Goal: Information Seeking & Learning: Learn about a topic

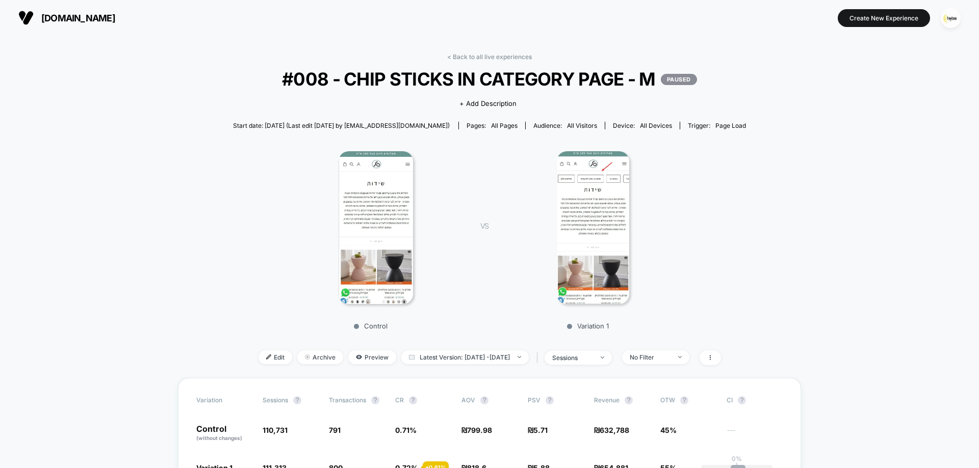
click at [395, 178] on img at bounding box center [375, 227] width 74 height 153
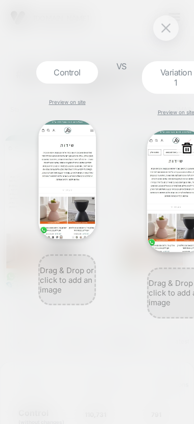
click at [62, 157] on img at bounding box center [67, 179] width 58 height 119
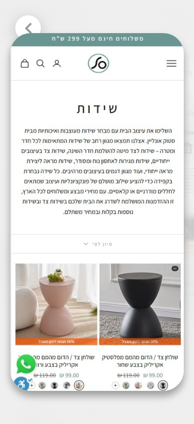
click at [39, 28] on div at bounding box center [27, 27] width 25 height 25
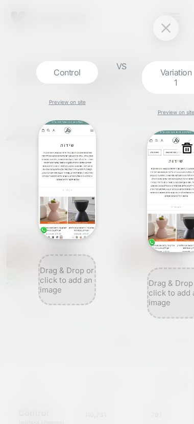
click at [160, 168] on img at bounding box center [176, 191] width 58 height 122
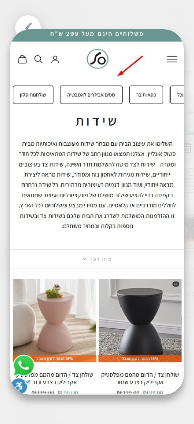
click at [32, 25] on icon at bounding box center [28, 28] width 13 height 13
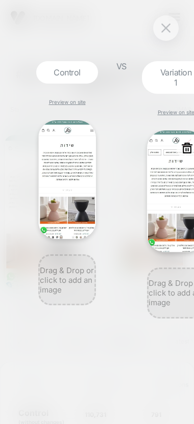
click at [166, 31] on img at bounding box center [165, 27] width 9 height 9
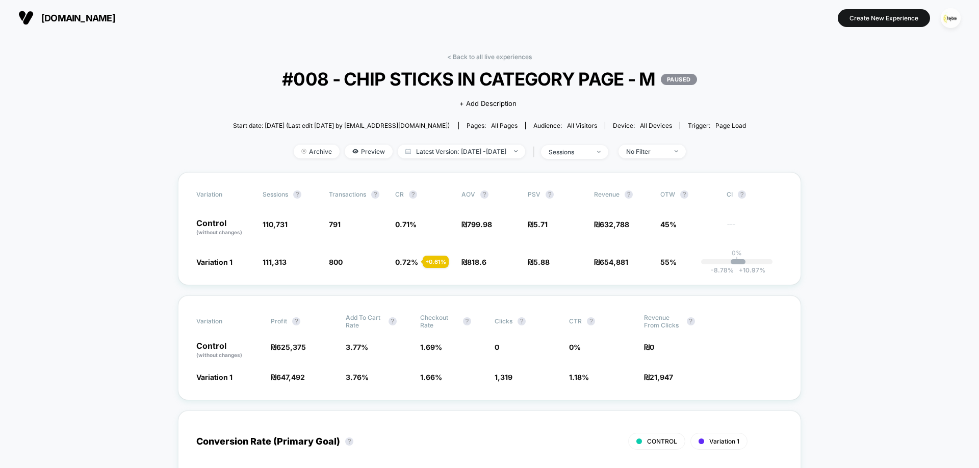
click at [497, 64] on div "< Back to all live experiences #008 - CHIP STICKS IN CATEGORY PAGE - M PAUSED C…" at bounding box center [489, 112] width 513 height 119
click at [496, 57] on link "< Back to all live experiences" at bounding box center [489, 57] width 85 height 8
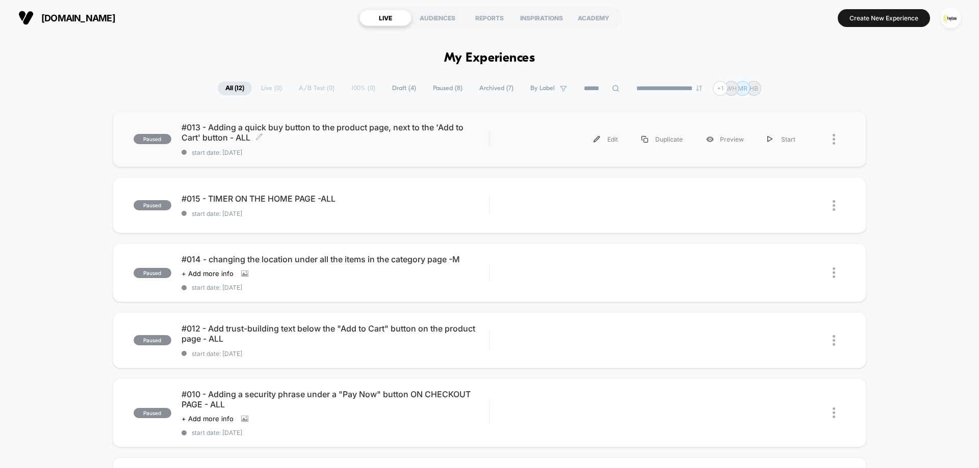
click at [289, 142] on span "#013 - Adding a quick buy button to the product page, next to the 'Add to Cart'…" at bounding box center [334, 132] width 307 height 20
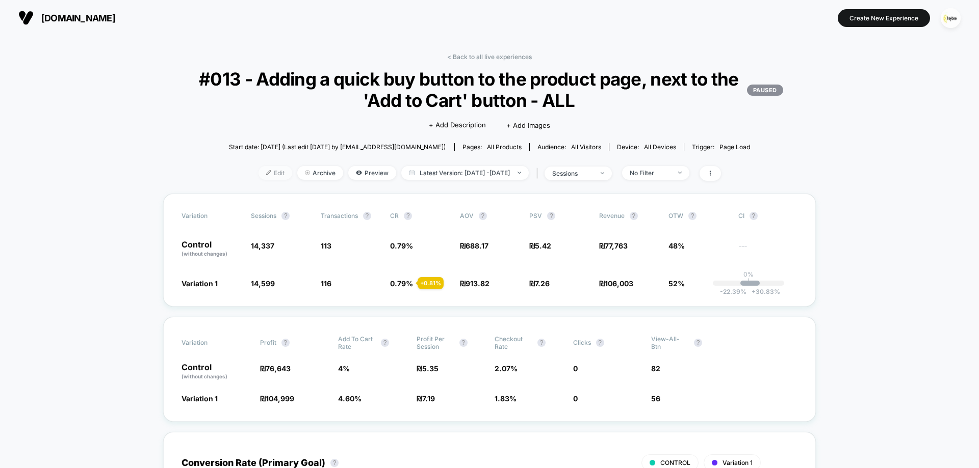
click at [272, 175] on span "Edit" at bounding box center [275, 173] width 34 height 14
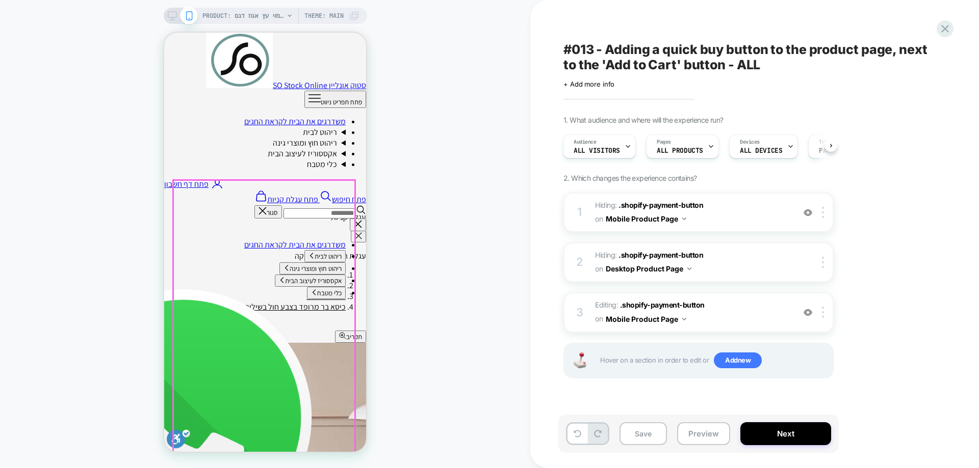
scroll to position [153, 0]
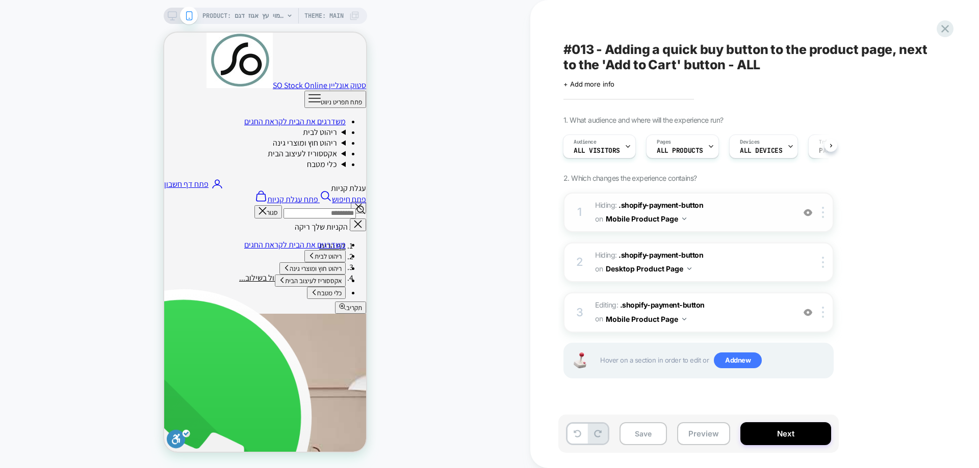
click at [811, 212] on img at bounding box center [807, 212] width 9 height 9
click at [804, 312] on img at bounding box center [807, 312] width 9 height 9
click at [805, 315] on img at bounding box center [807, 312] width 9 height 9
click at [812, 213] on div at bounding box center [807, 212] width 17 height 11
click at [804, 313] on img at bounding box center [807, 312] width 9 height 9
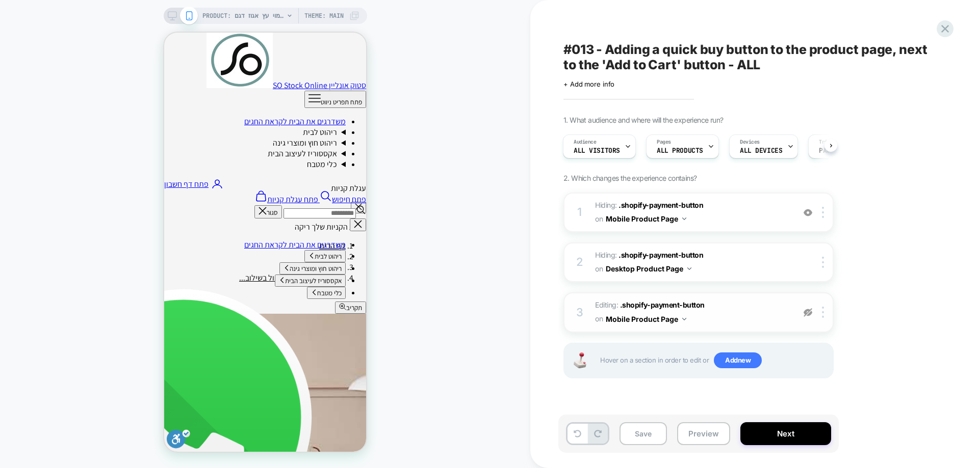
click at [806, 316] on img at bounding box center [807, 312] width 9 height 9
click at [808, 216] on img at bounding box center [807, 212] width 9 height 9
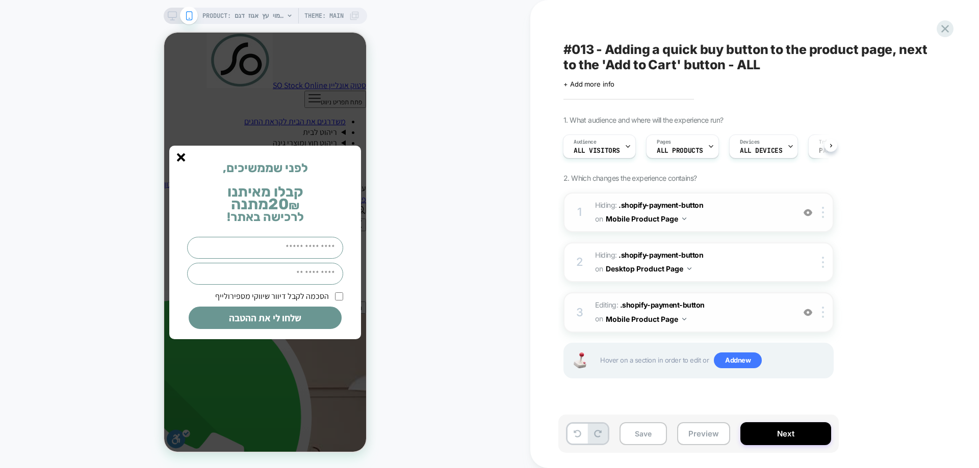
click at [181, 160] on icon "סגור" at bounding box center [181, 157] width 9 height 9
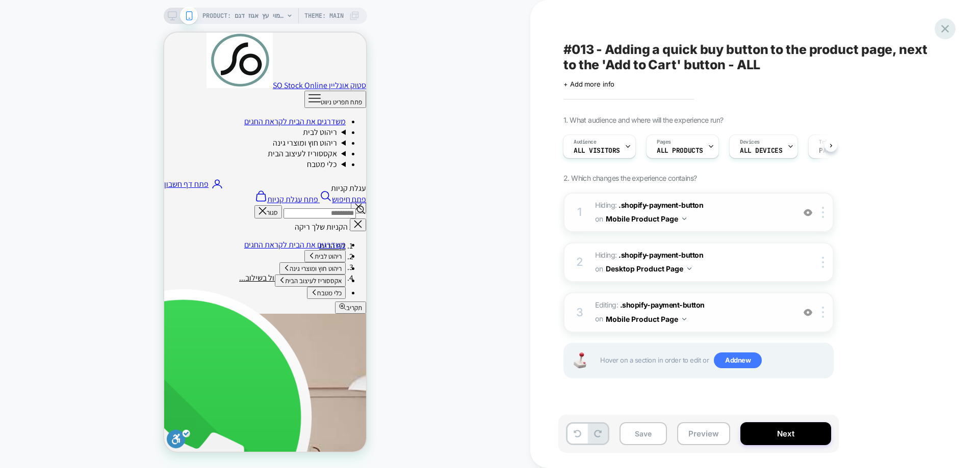
click at [943, 30] on icon at bounding box center [945, 29] width 8 height 8
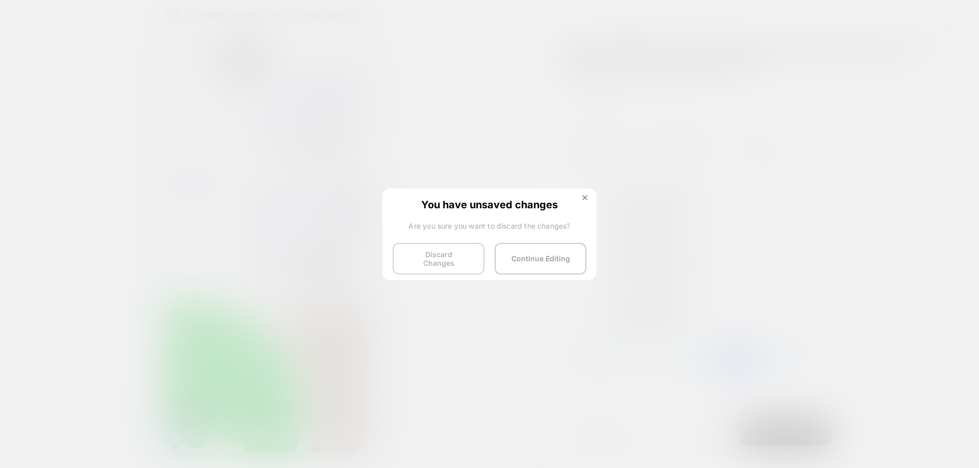
click at [415, 261] on button "Discard Changes" at bounding box center [438, 259] width 92 height 32
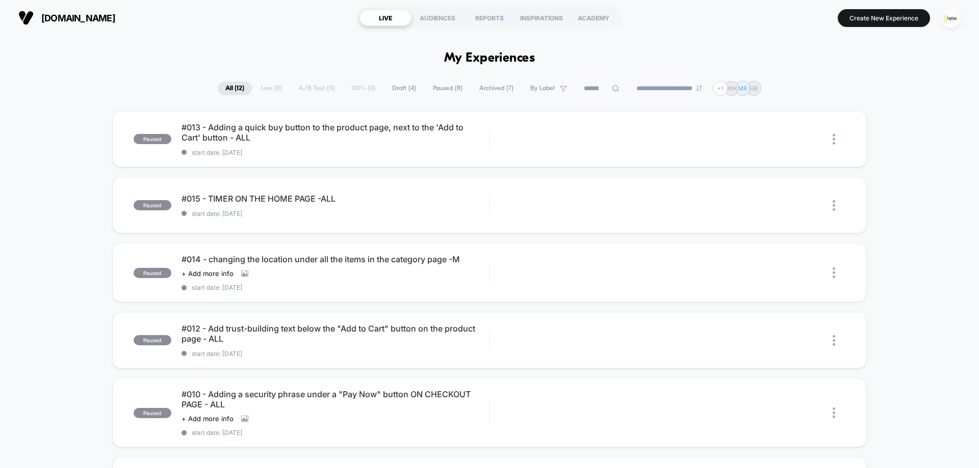
click at [955, 18] on img "button" at bounding box center [950, 18] width 20 height 20
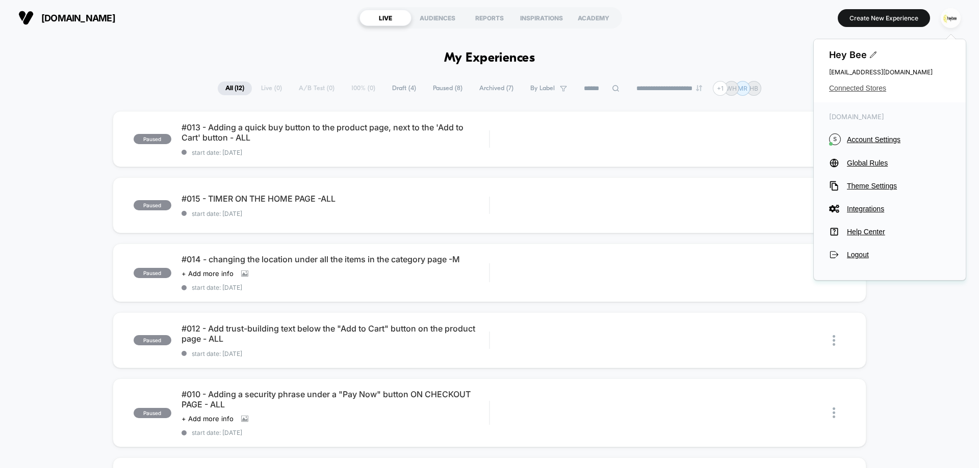
click at [868, 84] on span "Connected Stores" at bounding box center [889, 88] width 121 height 8
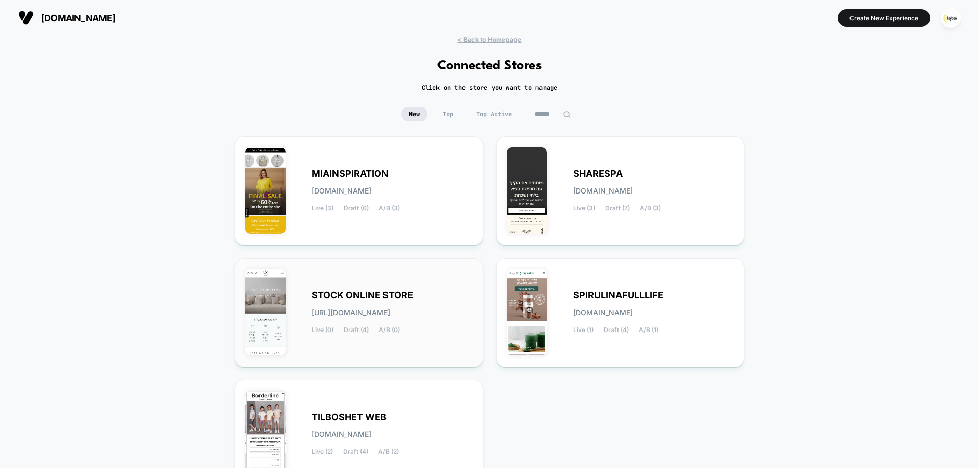
click at [360, 311] on span "[URL][DOMAIN_NAME]" at bounding box center [350, 312] width 78 height 7
click at [582, 200] on div "SHARESPA [DOMAIN_NAME] Live (3) Draft (7) A/B (3)" at bounding box center [653, 191] width 161 height 42
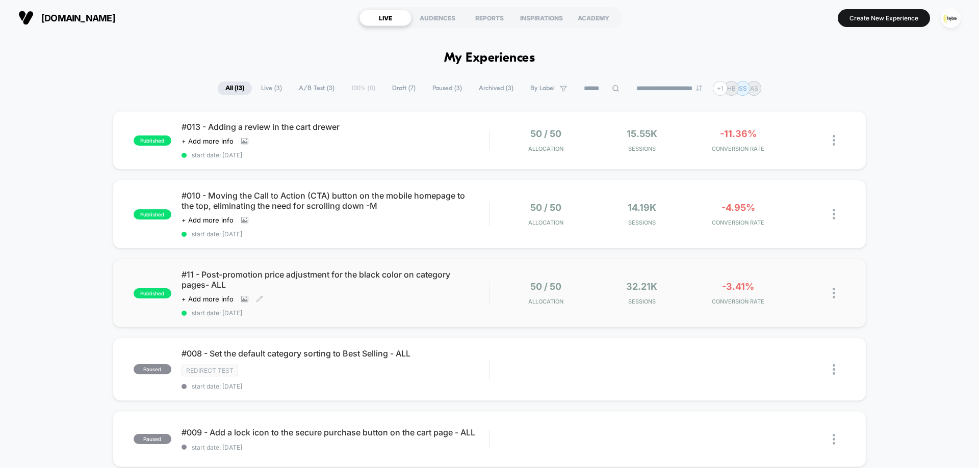
click at [425, 298] on div "#11 - Post-promotion price adjustment for the black color on category pages- AL…" at bounding box center [334, 293] width 307 height 47
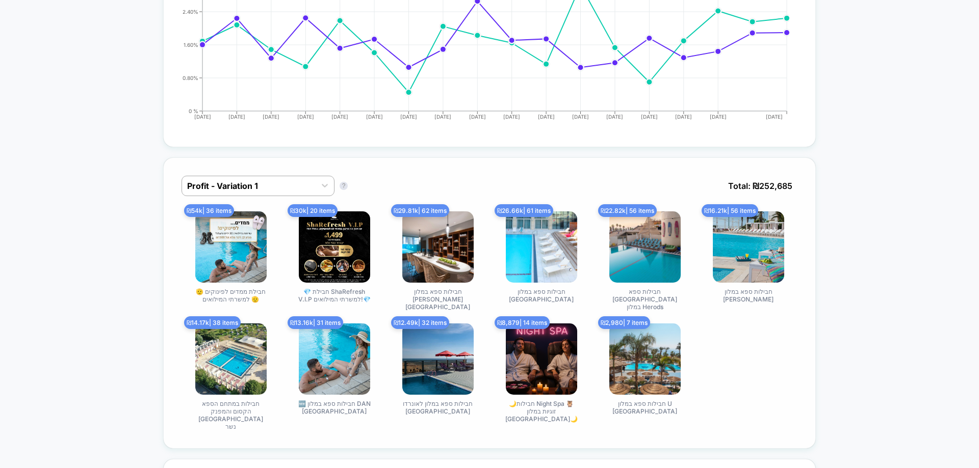
scroll to position [612, 0]
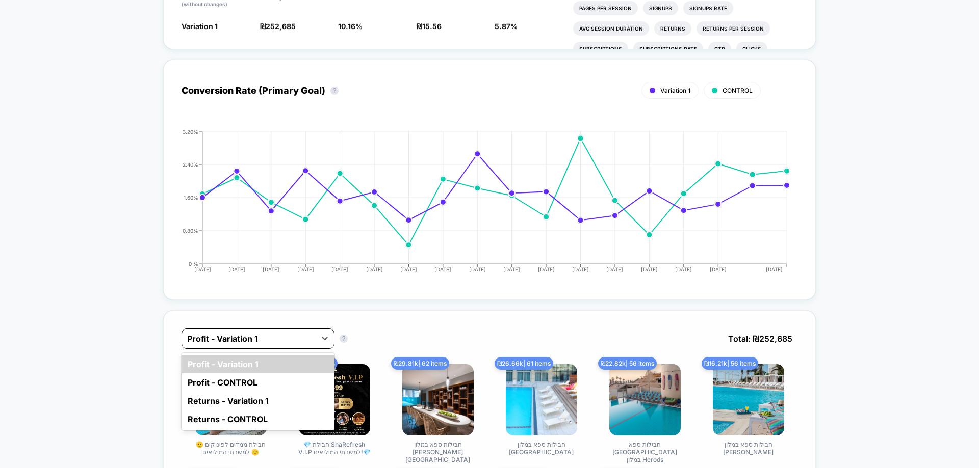
click at [261, 348] on div "Profit - Variation 1" at bounding box center [257, 339] width 153 height 20
click at [253, 385] on div "Profit - CONTROL" at bounding box center [257, 383] width 153 height 18
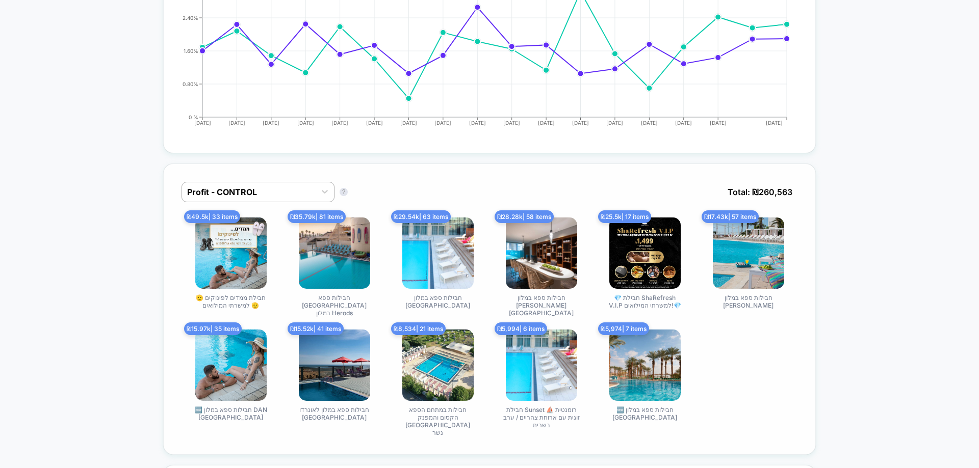
scroll to position [765, 0]
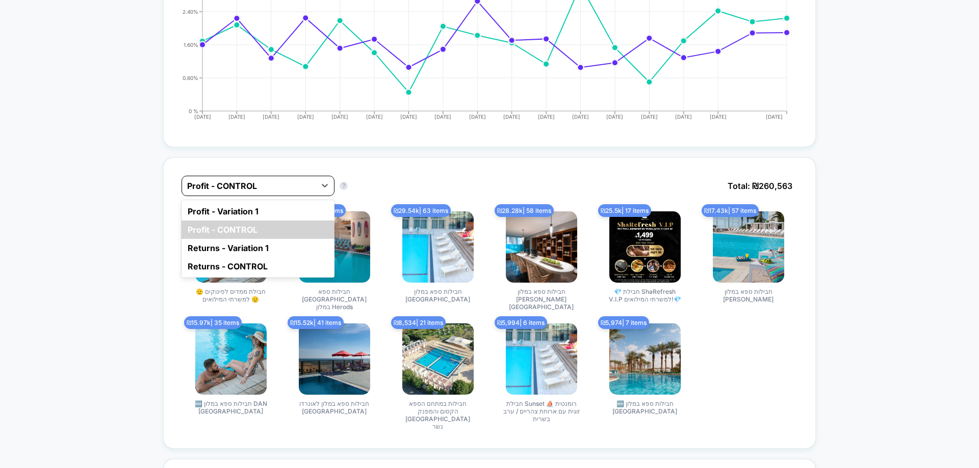
click at [271, 182] on div at bounding box center [248, 186] width 123 height 12
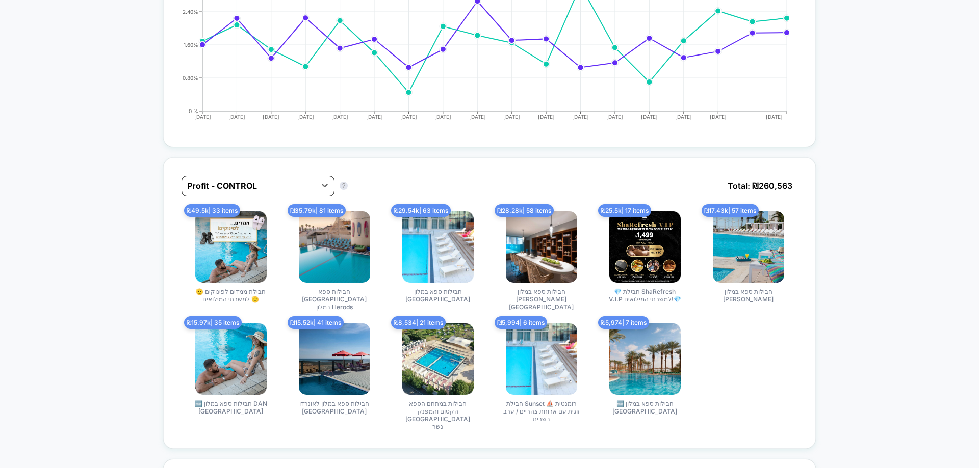
click at [280, 180] on div at bounding box center [248, 186] width 123 height 12
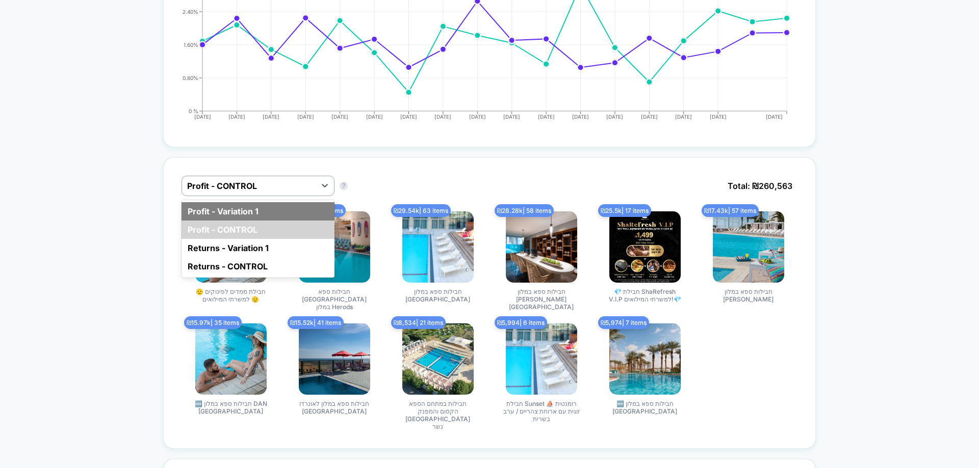
click at [257, 208] on div "Profit - Variation 1" at bounding box center [257, 211] width 153 height 18
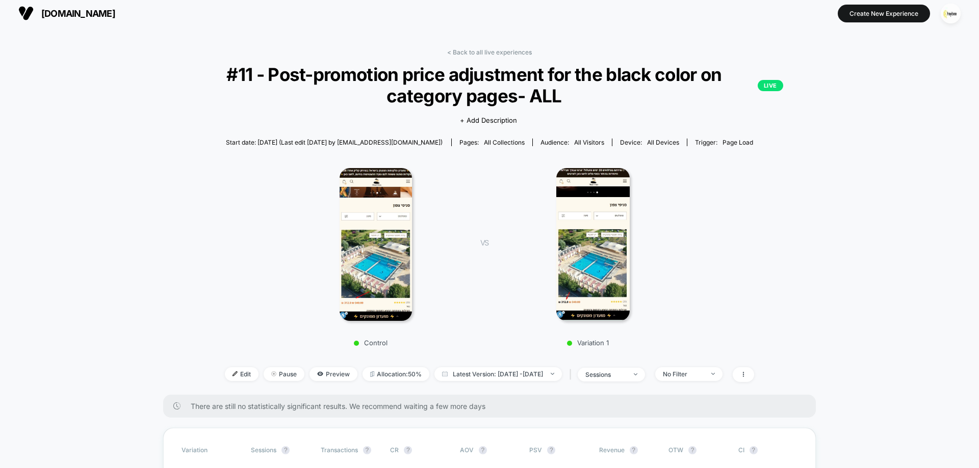
scroll to position [0, 0]
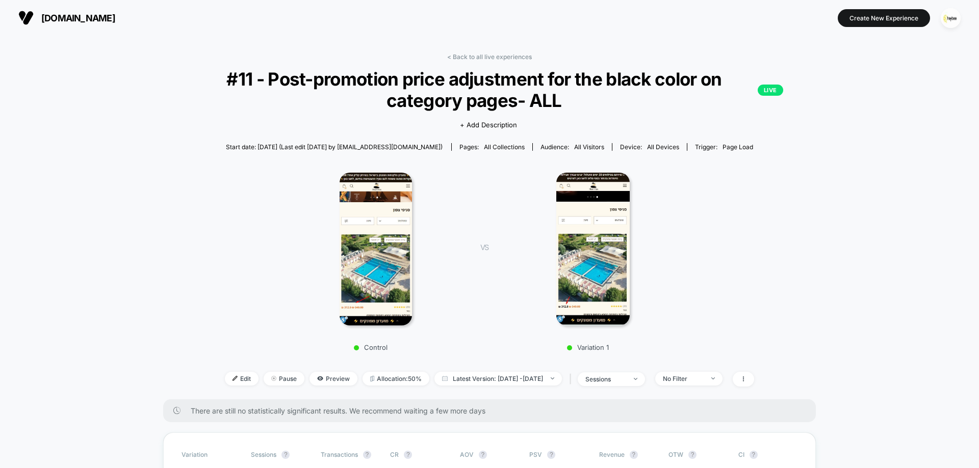
drag, startPoint x: 955, startPoint y: 17, endPoint x: 925, endPoint y: 24, distance: 30.9
click at [956, 17] on img "button" at bounding box center [950, 18] width 20 height 20
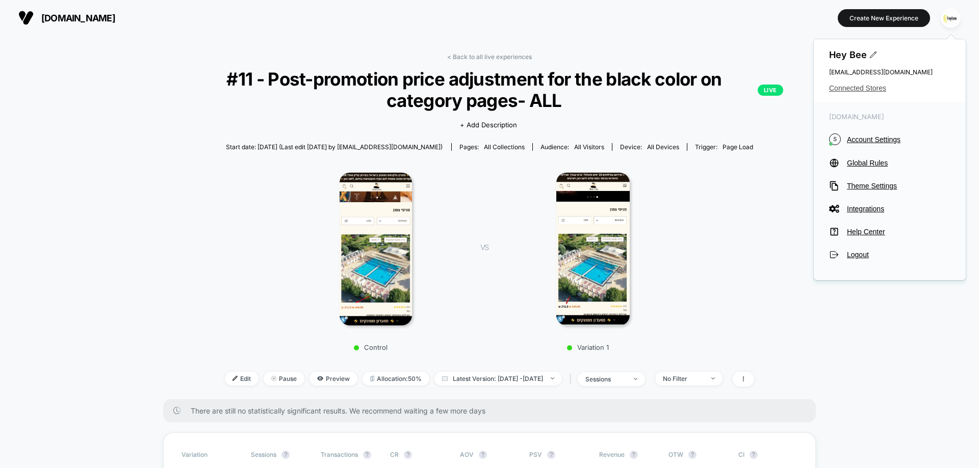
click at [855, 85] on span "Connected Stores" at bounding box center [889, 88] width 121 height 8
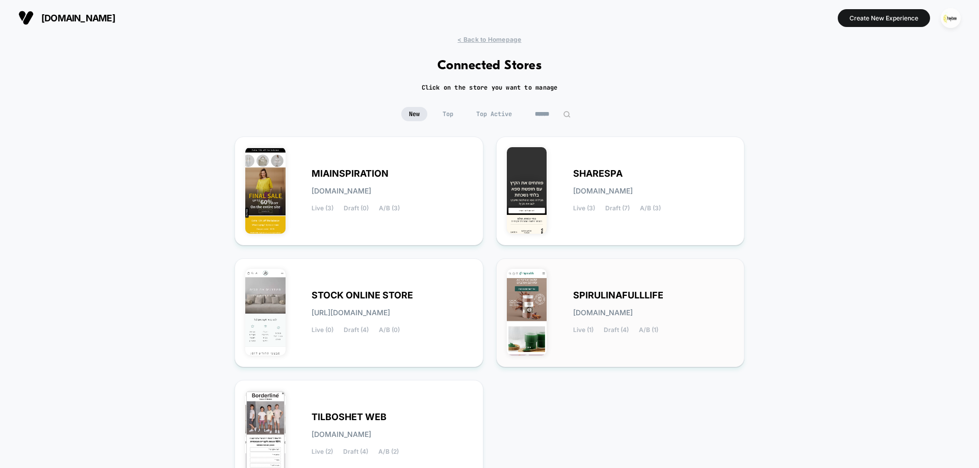
click at [595, 310] on span "[DOMAIN_NAME]" at bounding box center [603, 312] width 60 height 7
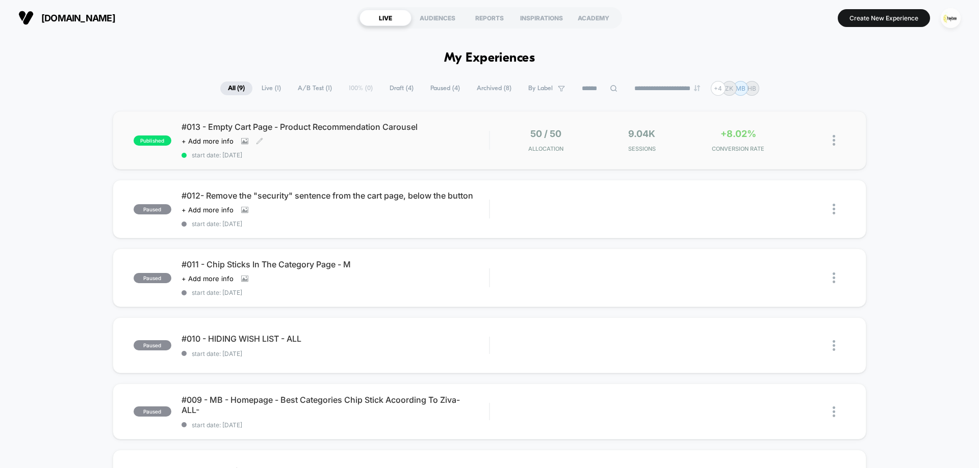
click at [353, 126] on span "#013 - Empty Cart Page - Product Recommendation Carousel" at bounding box center [334, 127] width 307 height 10
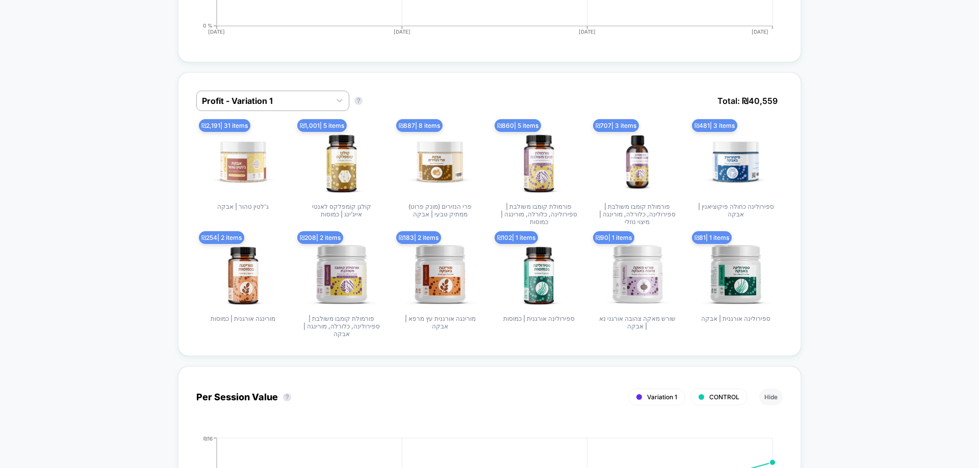
scroll to position [816, 0]
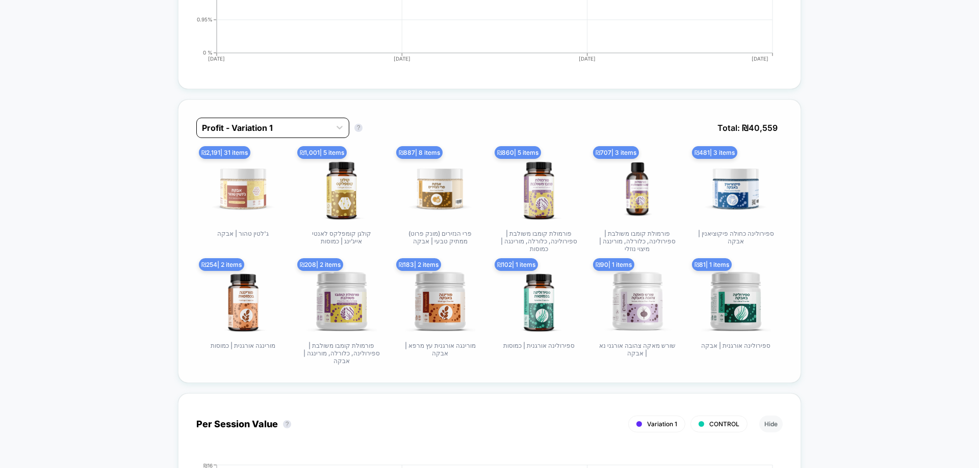
click at [249, 135] on div "Profit - Variation 1" at bounding box center [264, 128] width 134 height 16
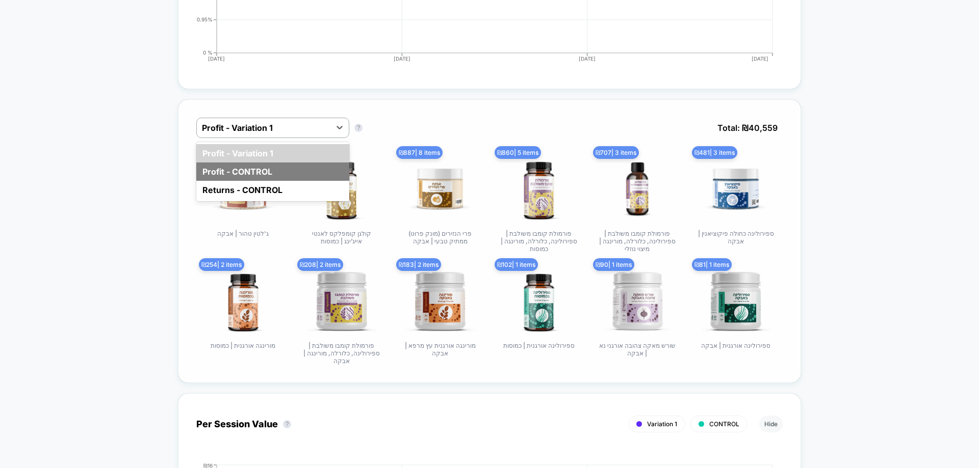
click at [253, 171] on div "Profit - CONTROL" at bounding box center [272, 172] width 153 height 18
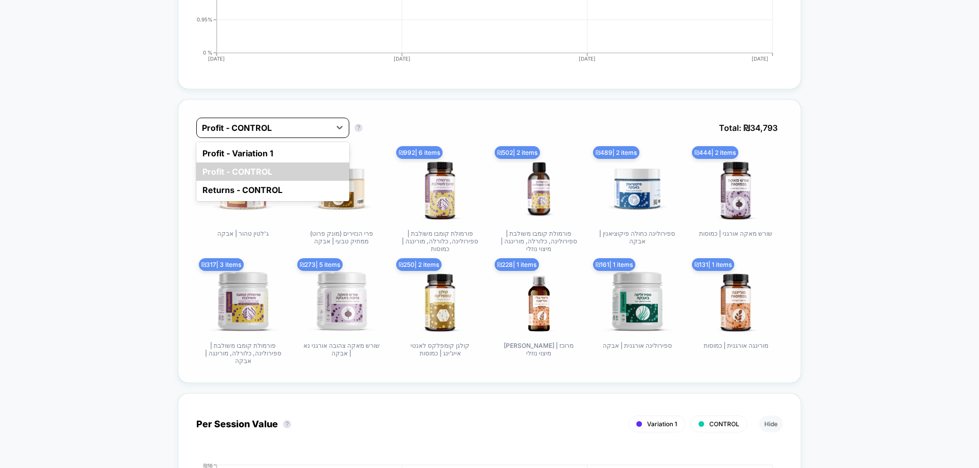
click at [303, 129] on div at bounding box center [263, 128] width 123 height 12
click at [272, 190] on div "Returns - CONTROL" at bounding box center [272, 190] width 153 height 18
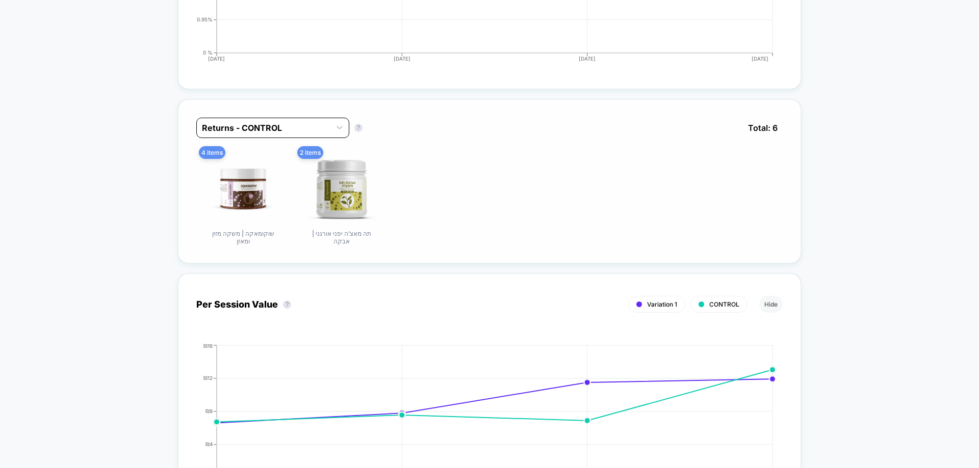
click at [290, 134] on div "Returns - CONTROL" at bounding box center [264, 128] width 134 height 16
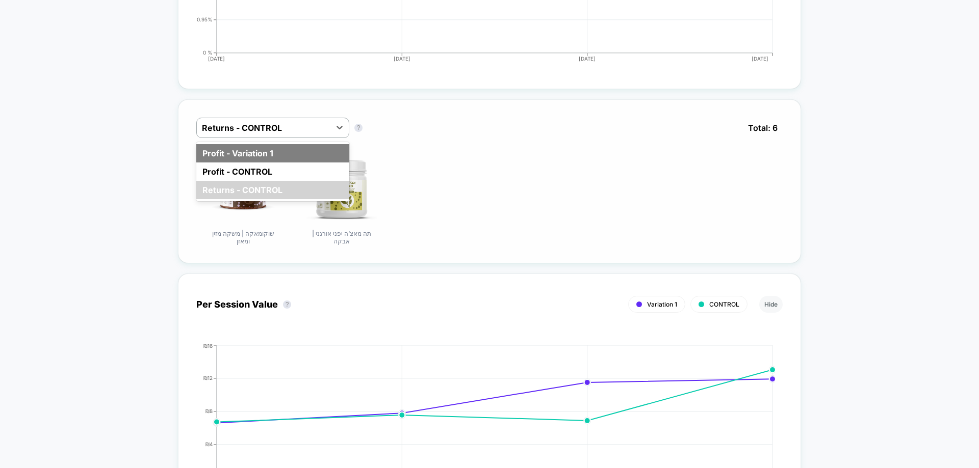
click at [281, 155] on div "Profit - Variation 1" at bounding box center [272, 153] width 153 height 18
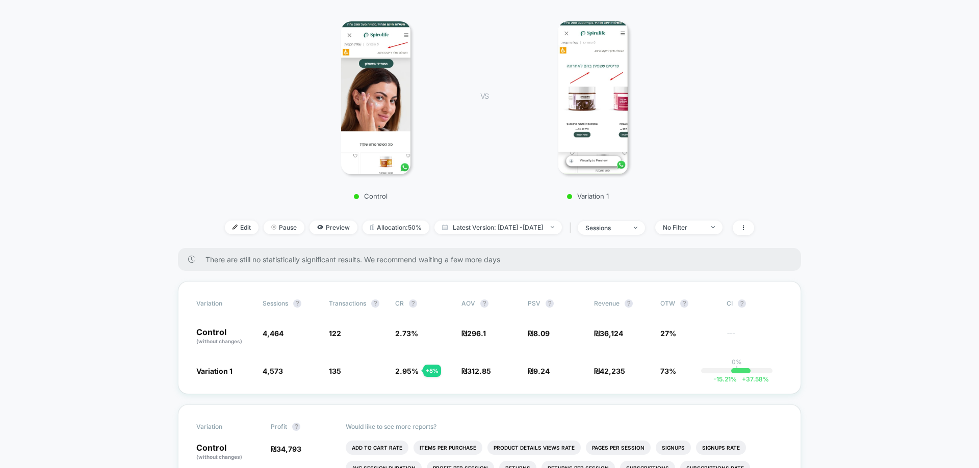
scroll to position [0, 0]
